Goal: Share content: Share content

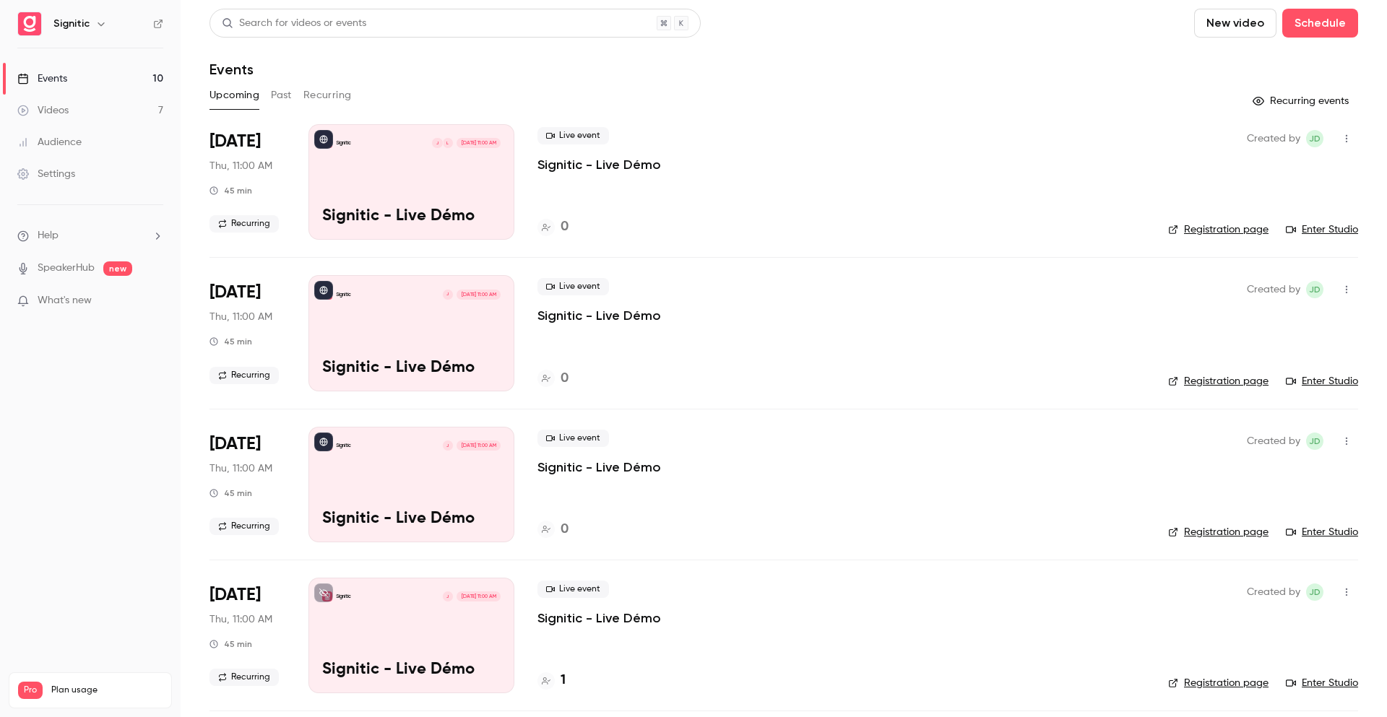
click at [57, 143] on div "Audience" at bounding box center [49, 142] width 64 height 14
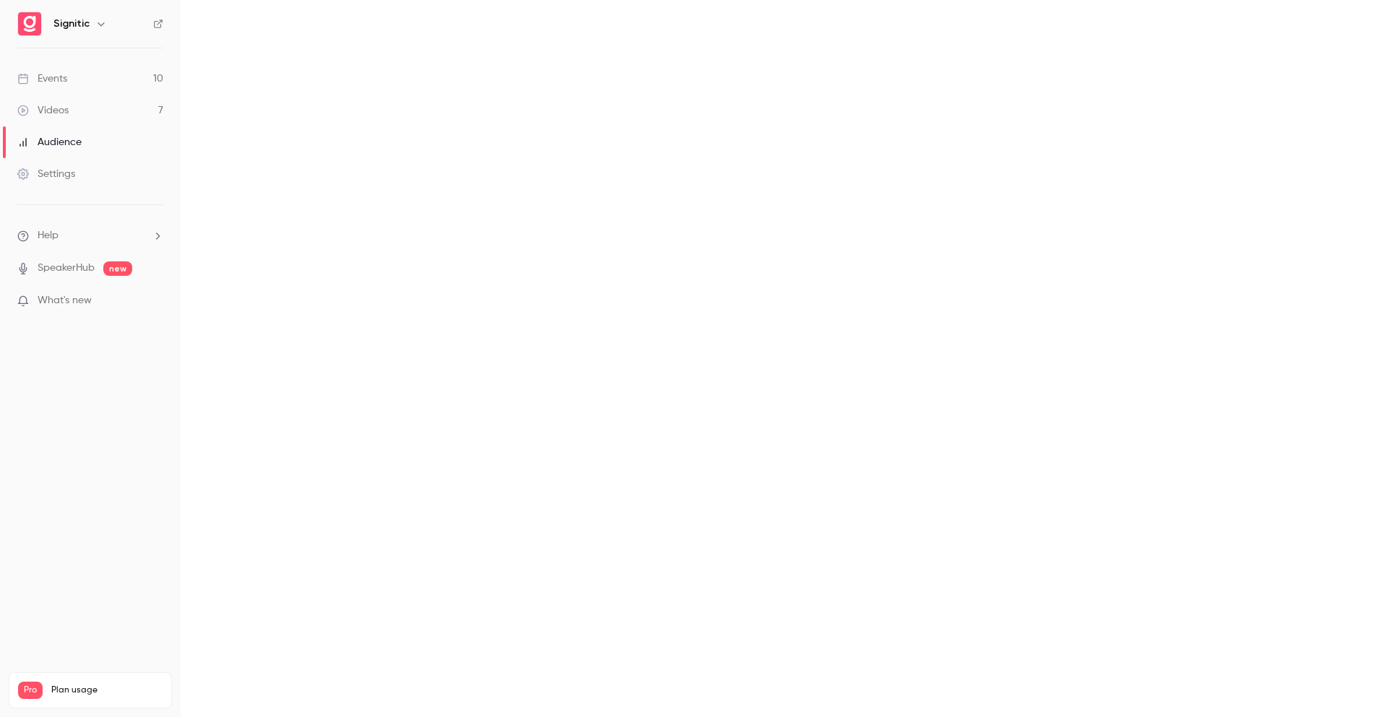
click at [66, 113] on div "Videos" at bounding box center [42, 110] width 51 height 14
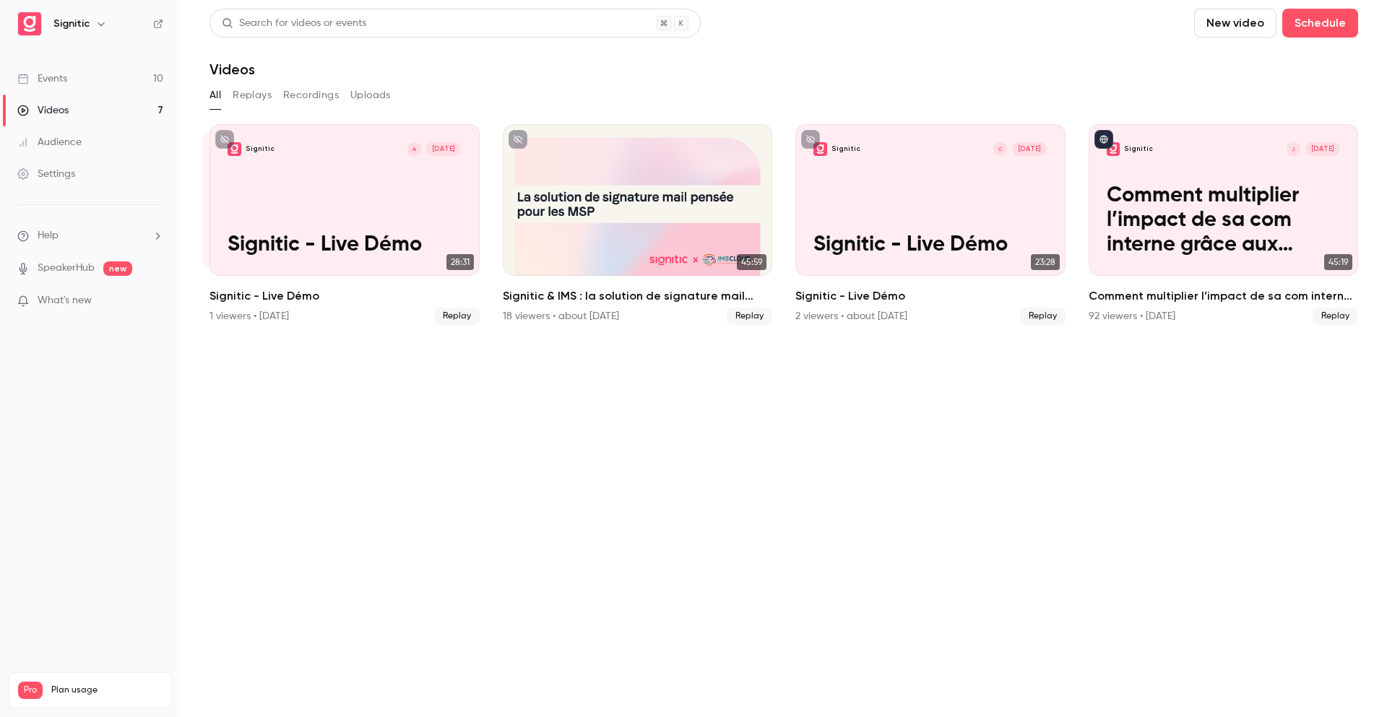
click at [251, 98] on button "Replays" at bounding box center [252, 95] width 39 height 23
click at [309, 97] on button "Recordings" at bounding box center [311, 95] width 56 height 23
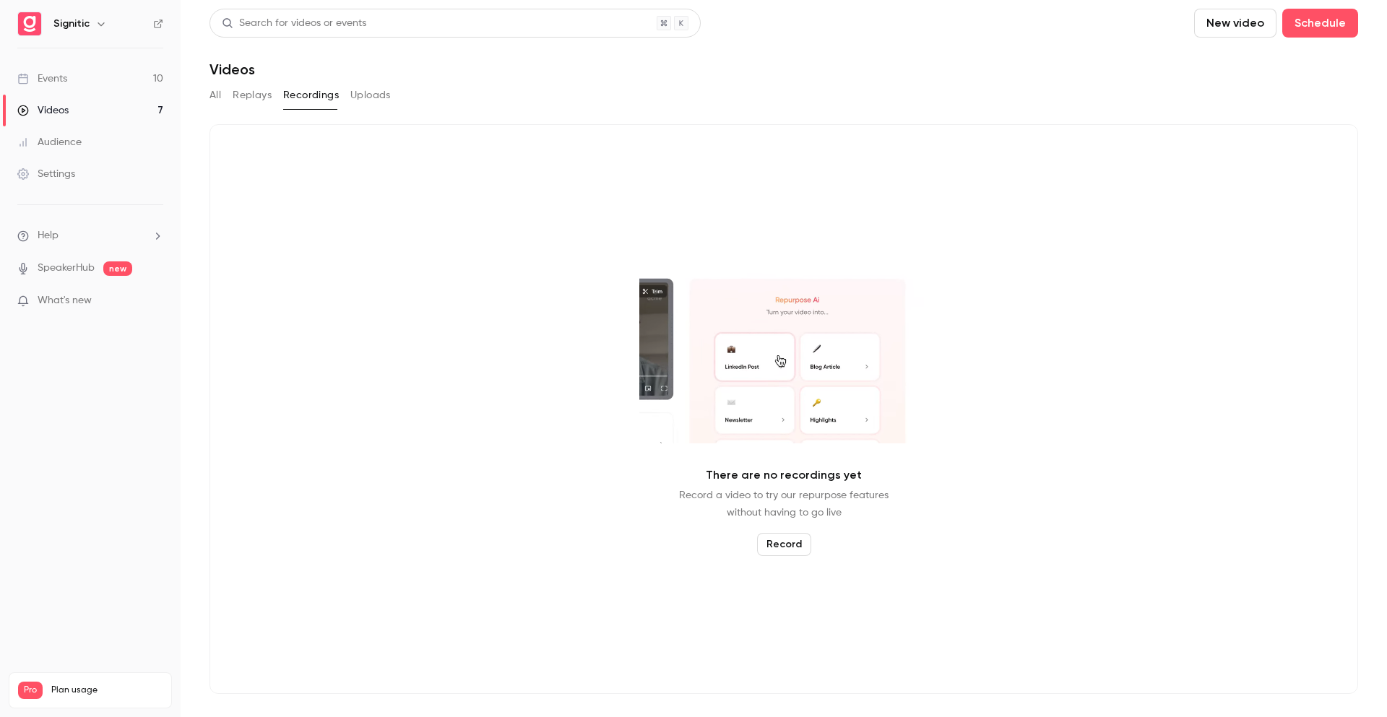
click at [367, 87] on button "Uploads" at bounding box center [370, 95] width 40 height 23
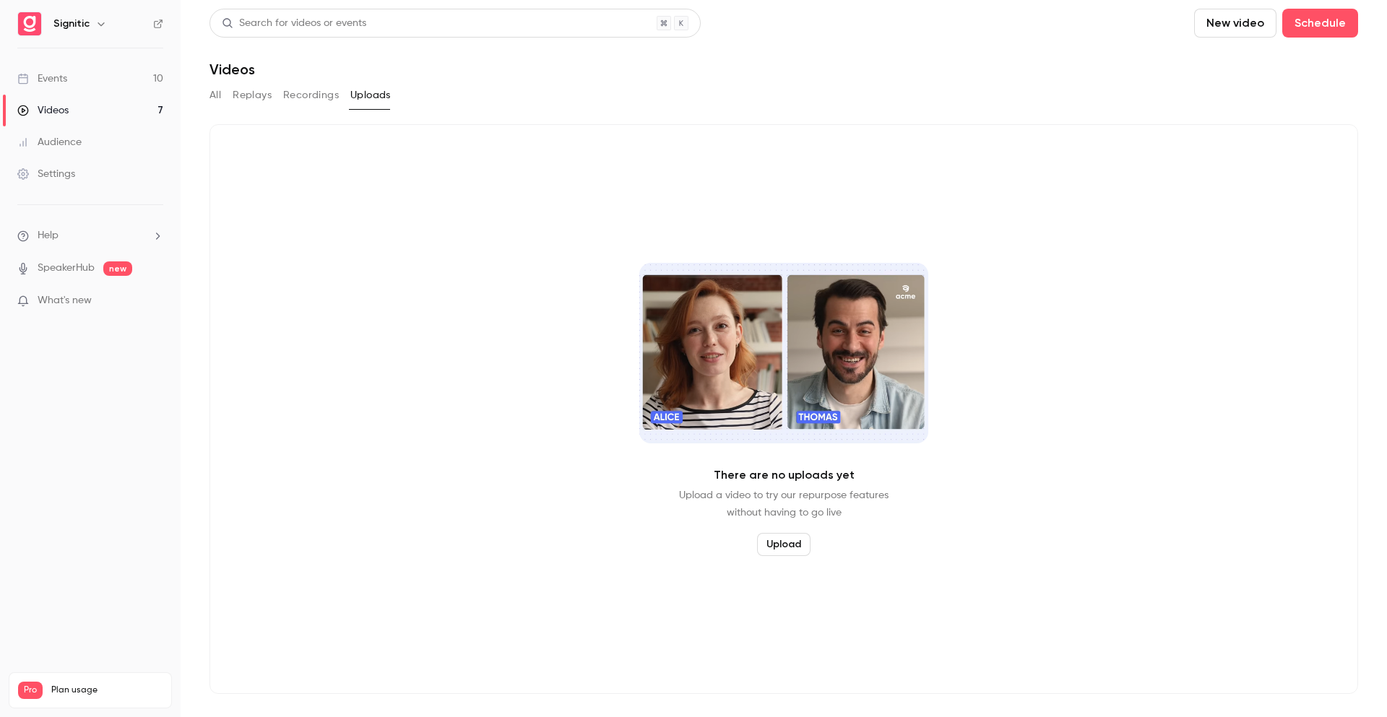
click at [215, 98] on button "All" at bounding box center [215, 95] width 12 height 23
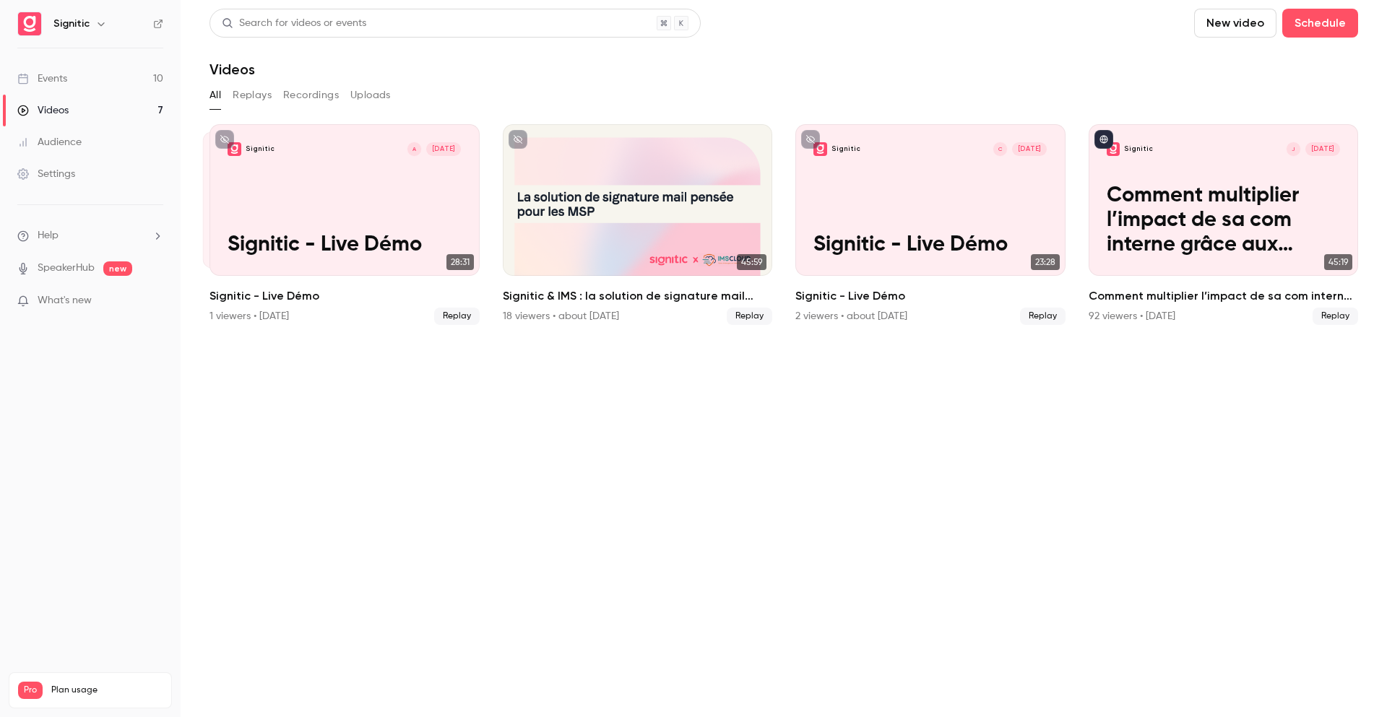
click at [95, 182] on link "Settings" at bounding box center [90, 174] width 181 height 32
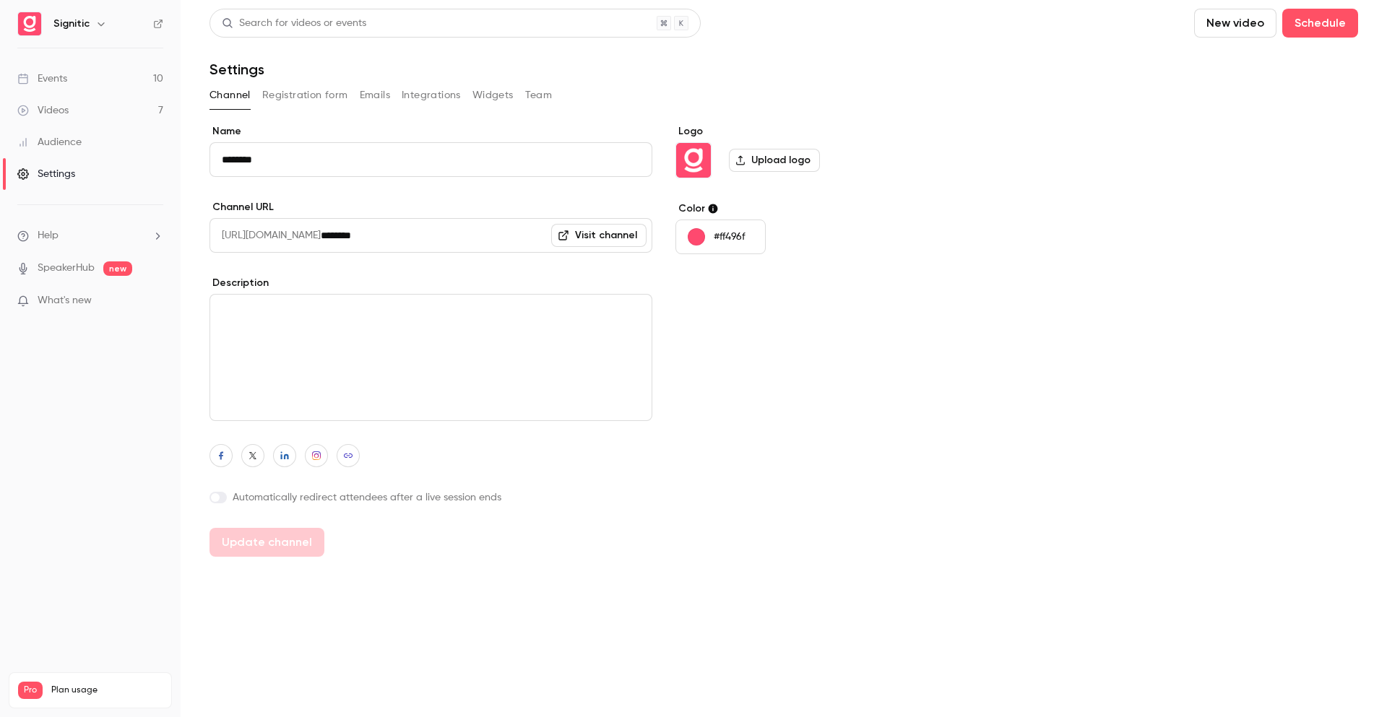
click at [93, 91] on link "Events 10" at bounding box center [90, 79] width 181 height 32
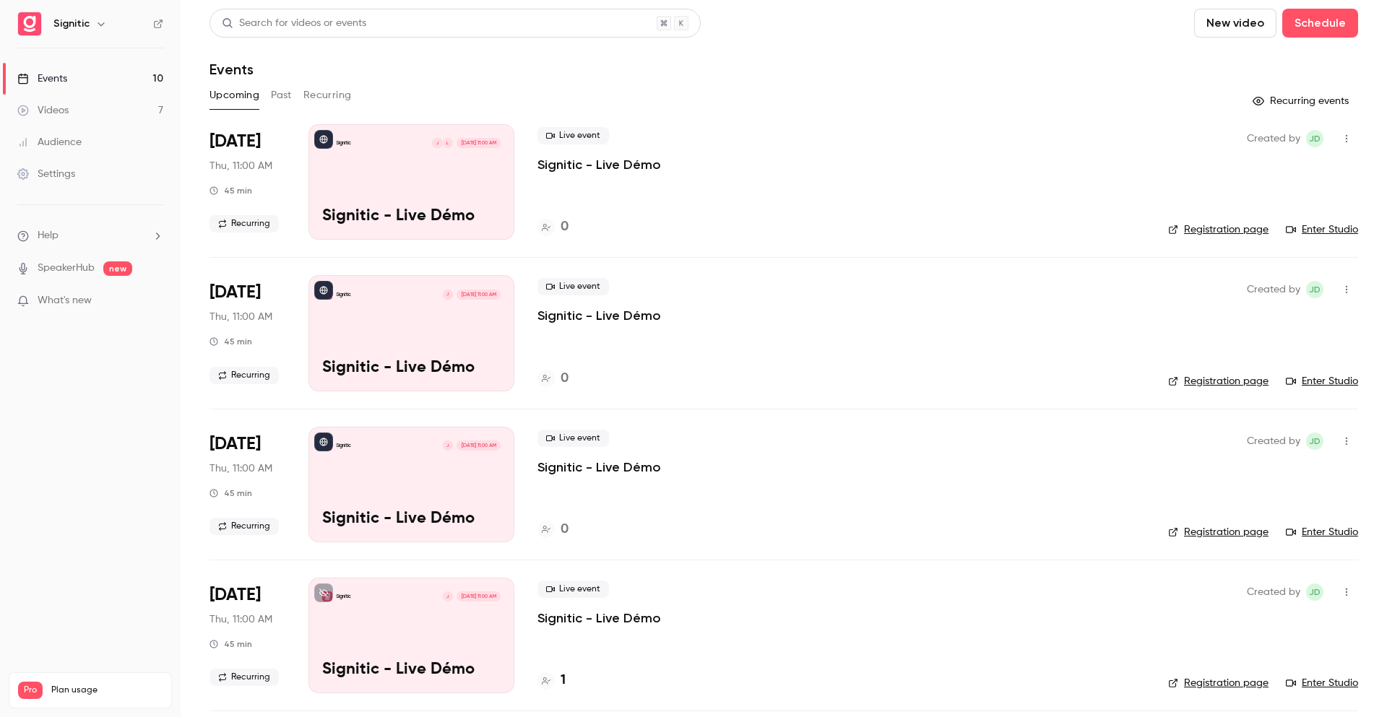
click at [275, 102] on button "Past" at bounding box center [281, 95] width 21 height 23
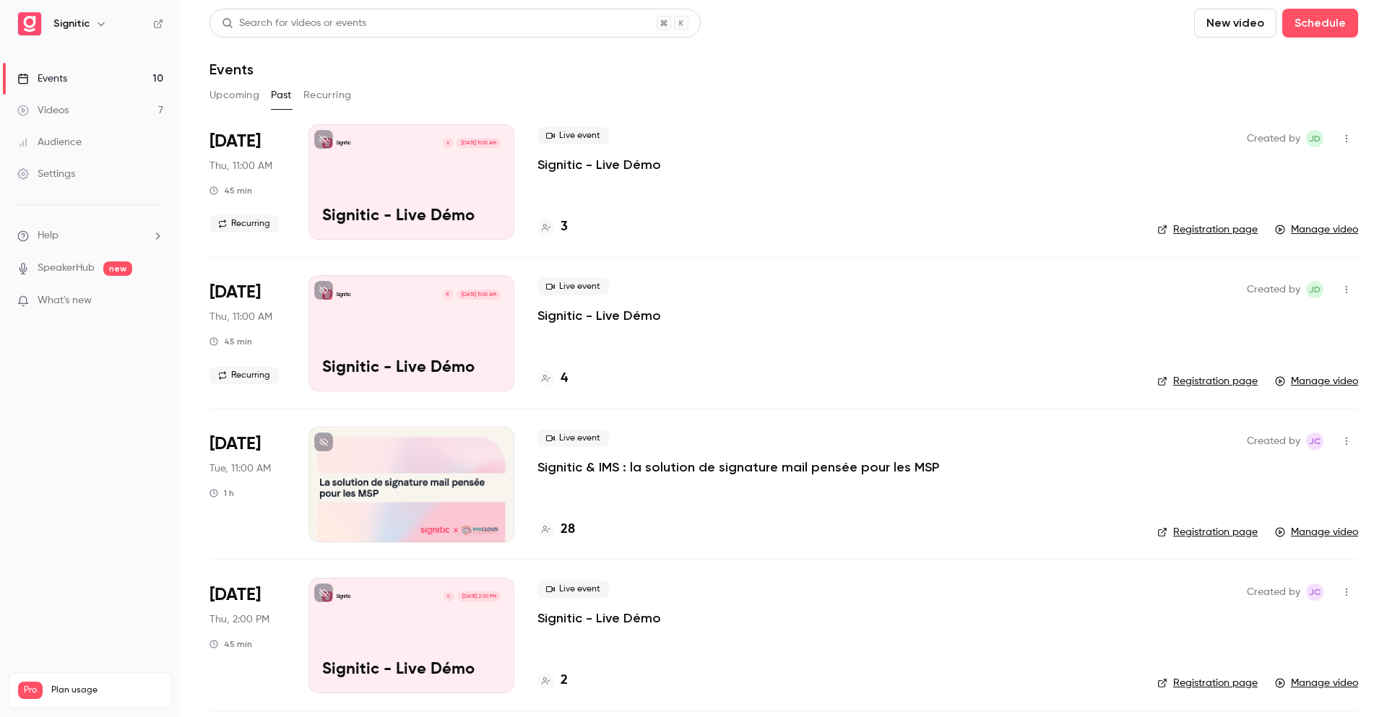
click at [553, 309] on p "Signitic - Live Démo" at bounding box center [599, 315] width 124 height 17
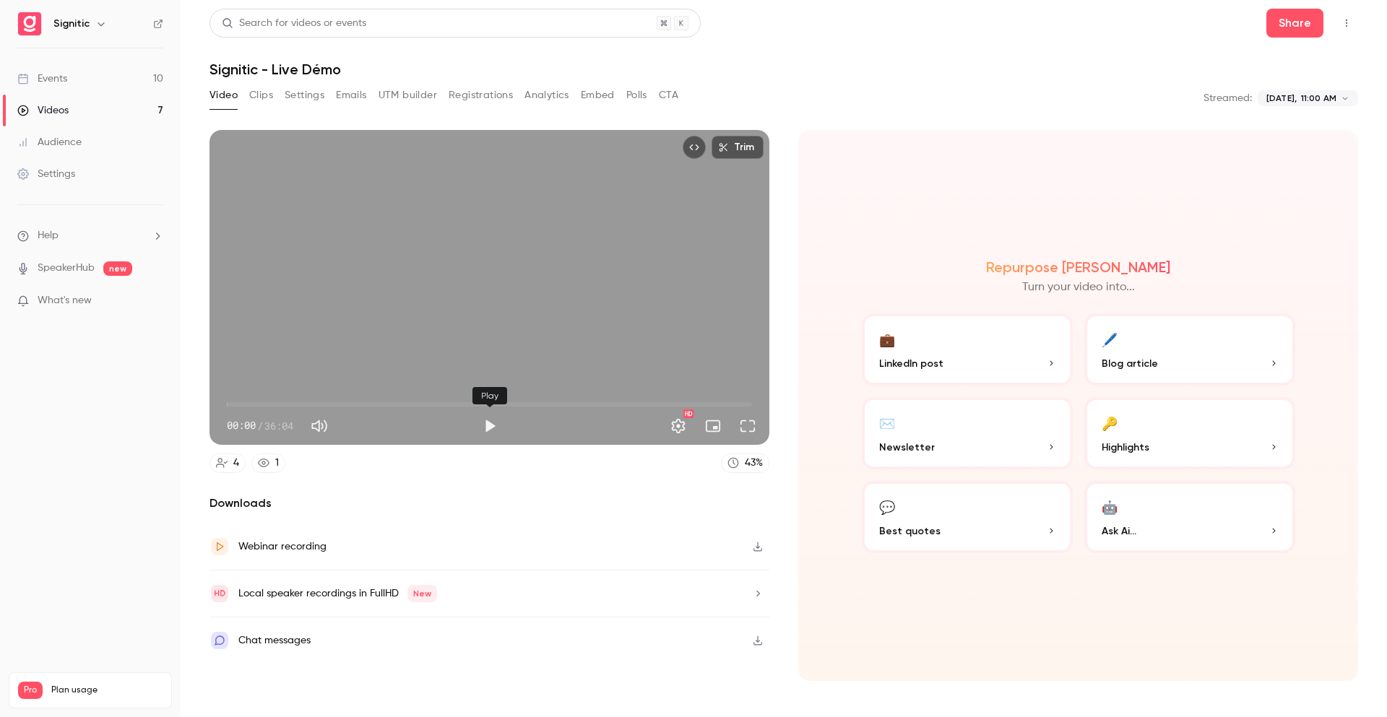
click at [492, 428] on button "Play" at bounding box center [489, 426] width 29 height 29
click at [259, 403] on span "00:01" at bounding box center [489, 404] width 525 height 23
click at [493, 426] on button "Pause" at bounding box center [489, 426] width 29 height 29
click at [1310, 27] on button "Share" at bounding box center [1294, 23] width 57 height 29
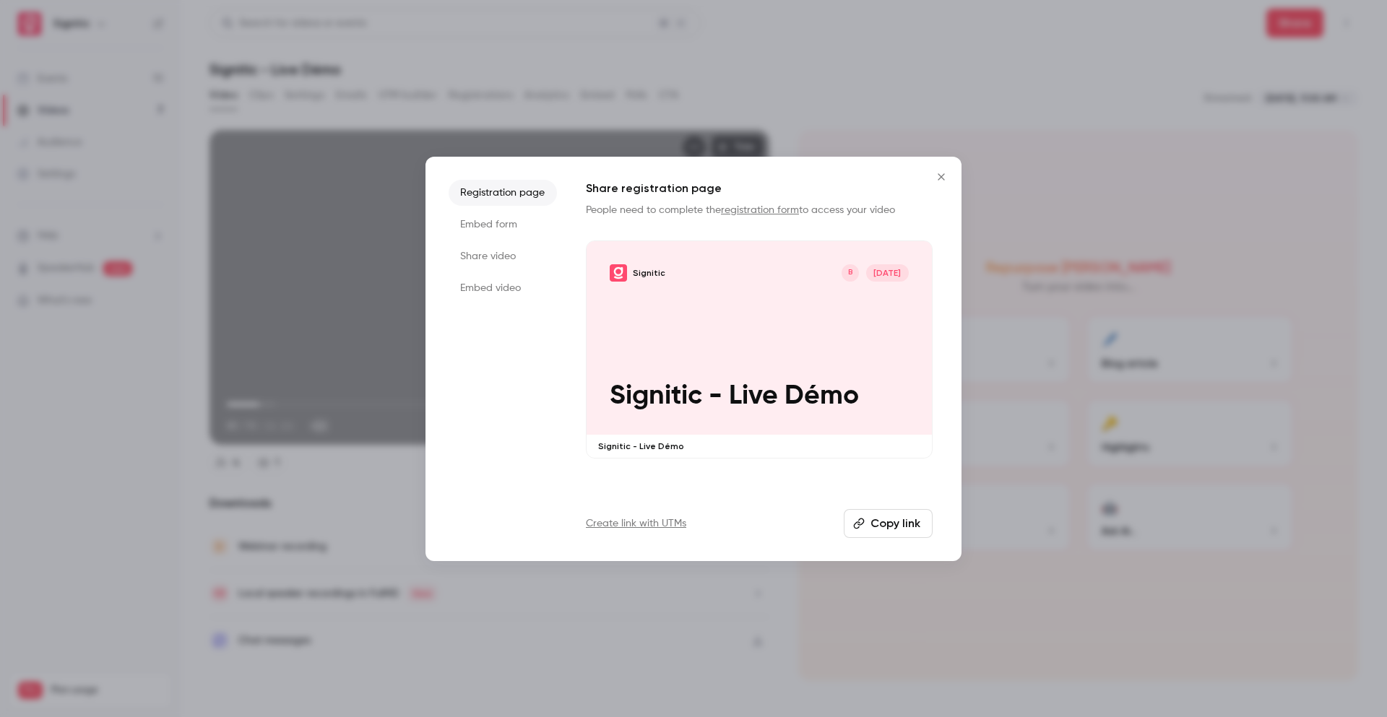
click at [506, 256] on li "Share video" at bounding box center [503, 256] width 108 height 26
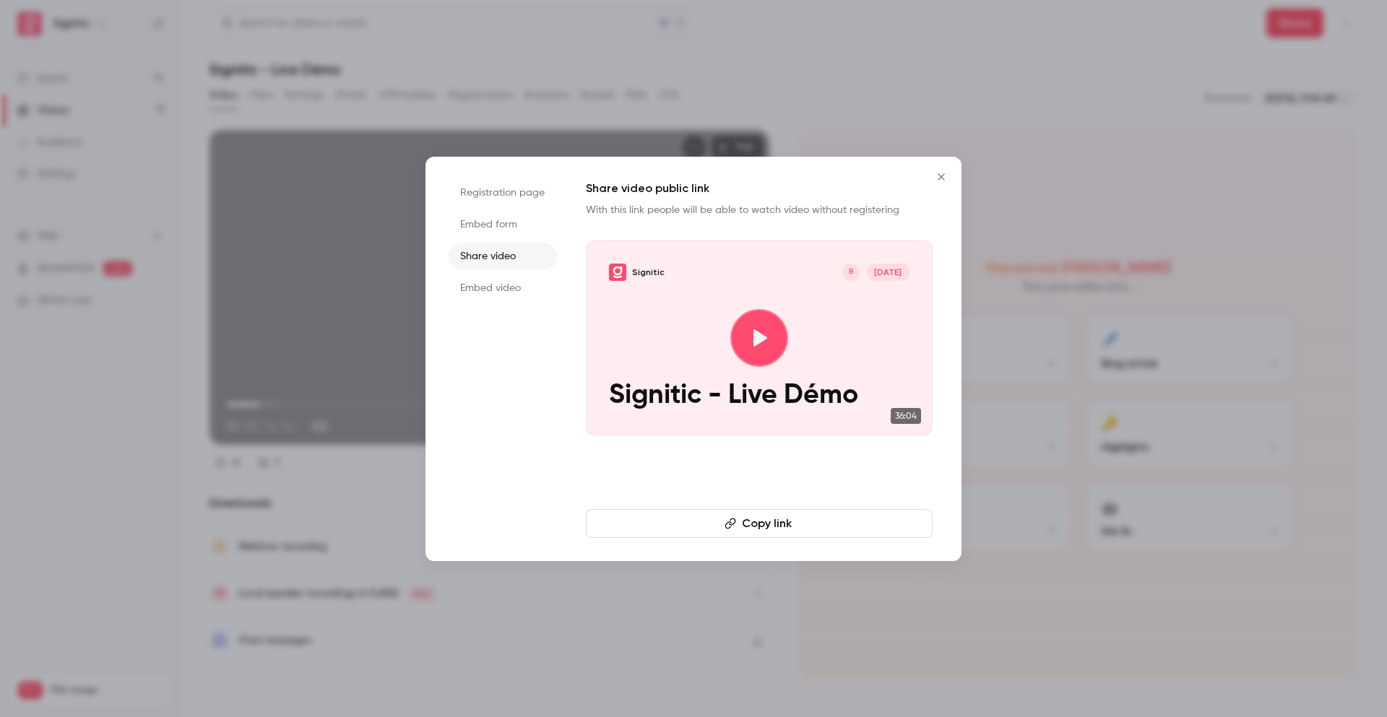
click at [786, 524] on button "Copy link" at bounding box center [759, 523] width 347 height 29
type input "*****"
